Goal: Task Accomplishment & Management: Manage account settings

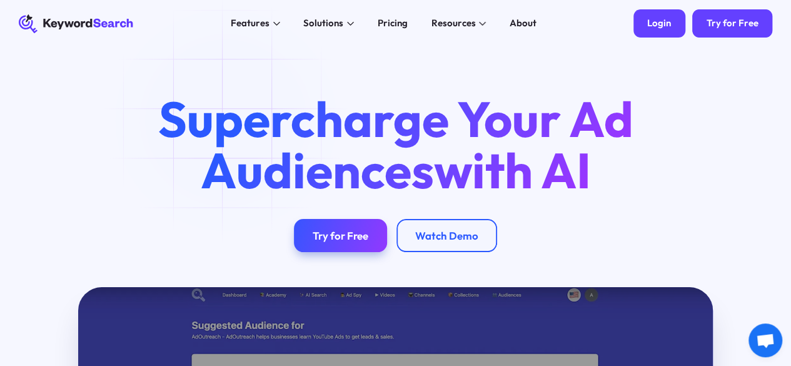
click at [671, 25] on div "Login" at bounding box center [659, 24] width 24 height 12
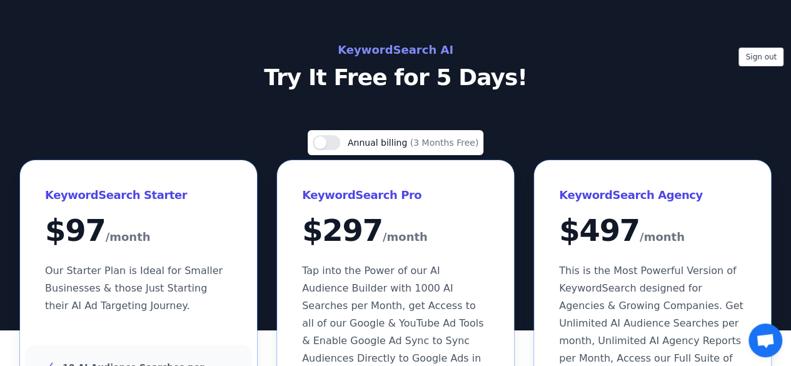
click at [545, 115] on div "Sign out KeywordSearch AI Try It Free for 5 Days!" at bounding box center [395, 165] width 791 height 330
click at [239, 91] on div "Sign out KeywordSearch AI Try It Free for 5 Days!" at bounding box center [395, 165] width 791 height 330
click at [760, 54] on button "Sign out" at bounding box center [760, 57] width 45 height 19
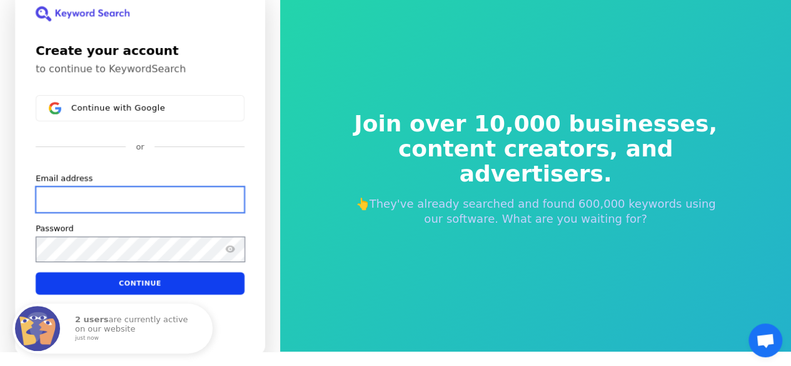
scroll to position [15, 0]
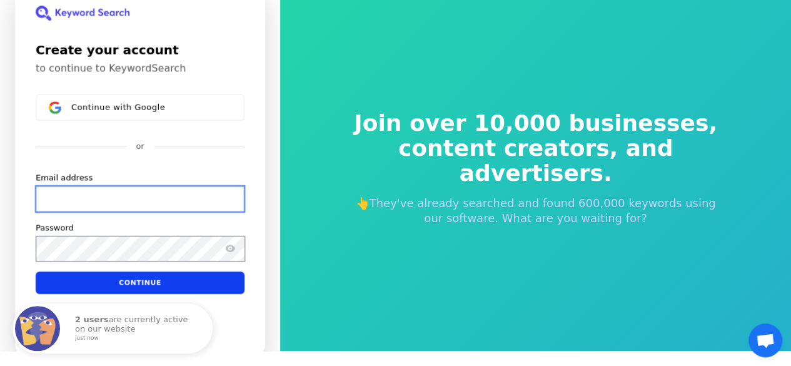
click at [155, 193] on input "Email address" at bounding box center [140, 199] width 209 height 26
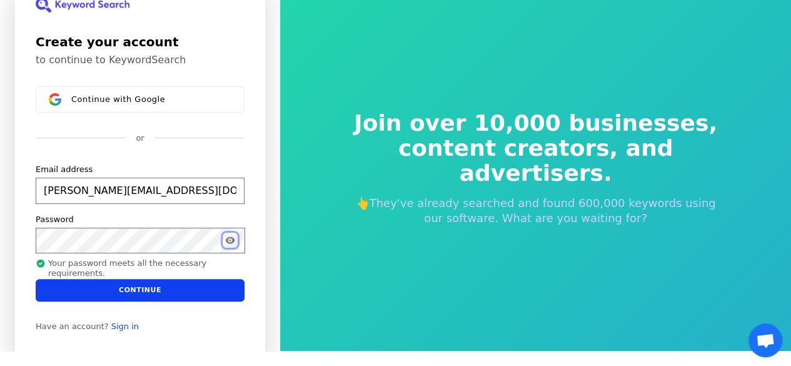
click at [223, 244] on button "Show password" at bounding box center [230, 240] width 15 height 15
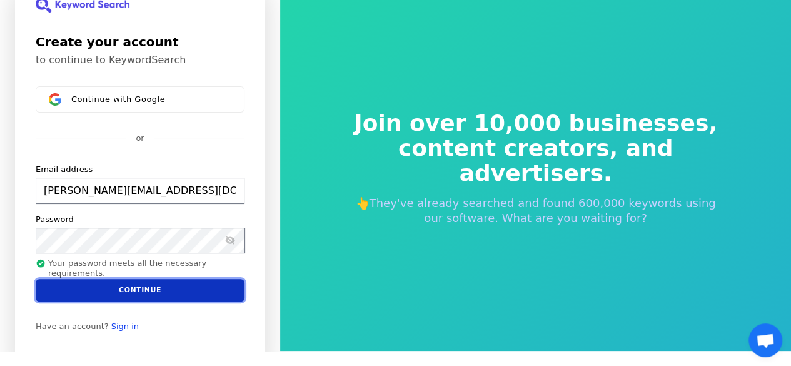
click at [140, 287] on button "Continue" at bounding box center [140, 290] width 209 height 23
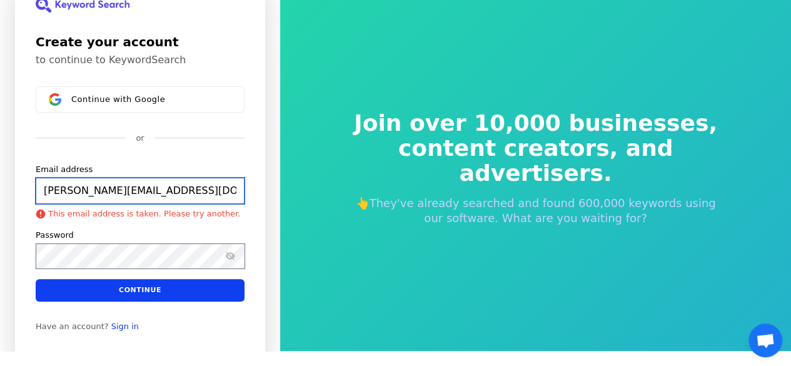
click at [175, 188] on input "Kashish@bytequests.com" at bounding box center [140, 191] width 209 height 26
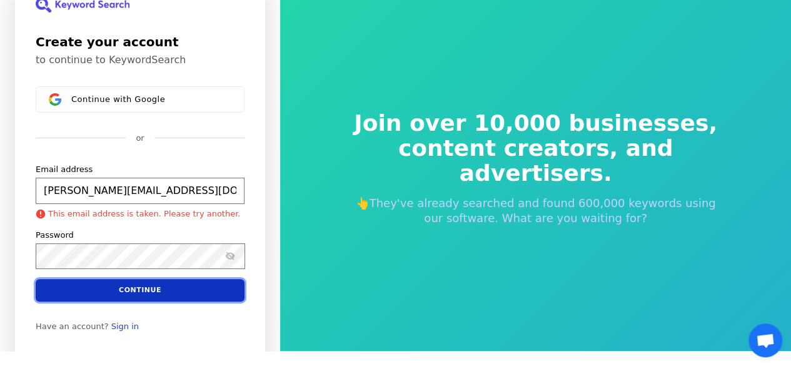
click at [129, 287] on button "Continue" at bounding box center [140, 290] width 209 height 23
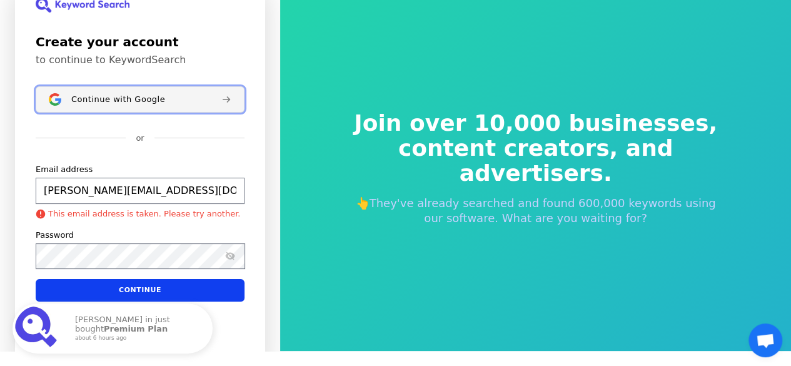
click at [156, 105] on button "Continue with Google" at bounding box center [140, 99] width 209 height 26
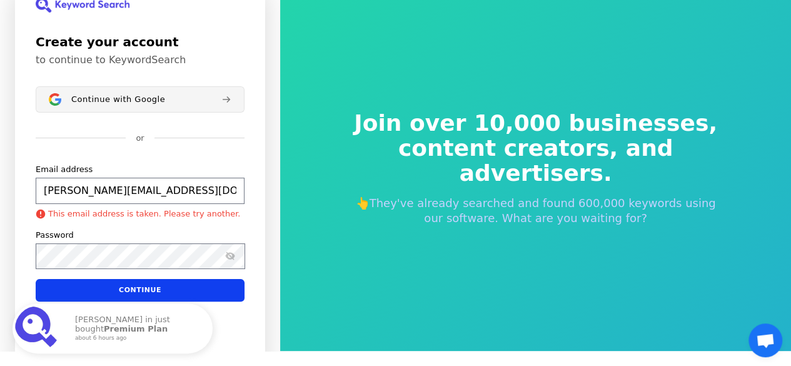
type input "kashish@poweredbyai.app"
